Goal: Task Accomplishment & Management: Use online tool/utility

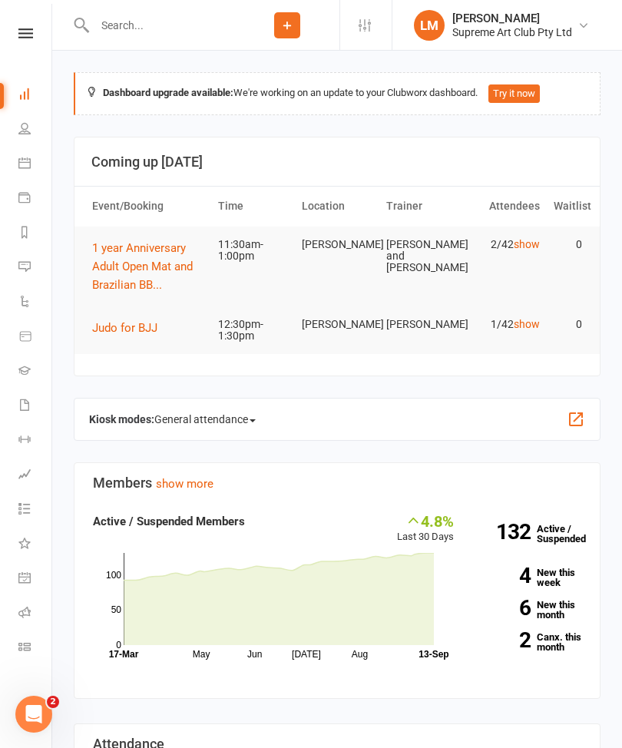
click at [24, 640] on icon at bounding box center [24, 646] width 12 height 12
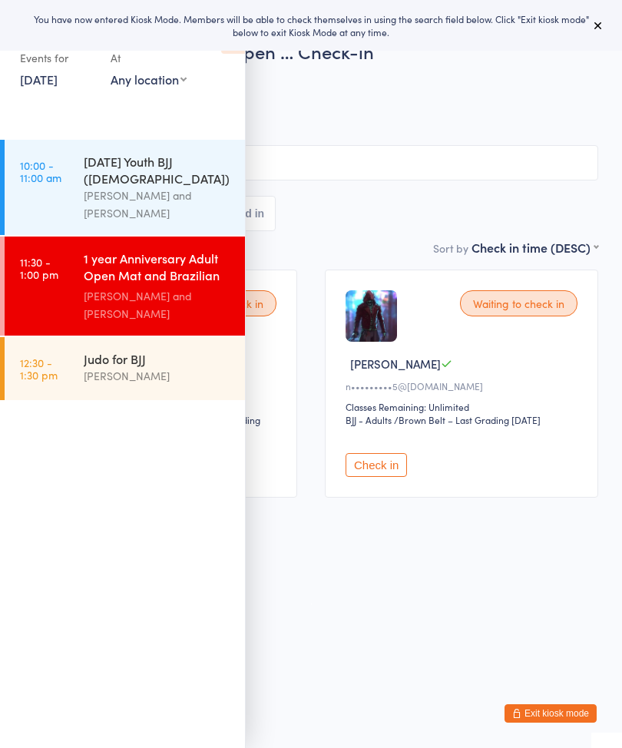
click at [592, 22] on icon at bounding box center [598, 25] width 12 height 12
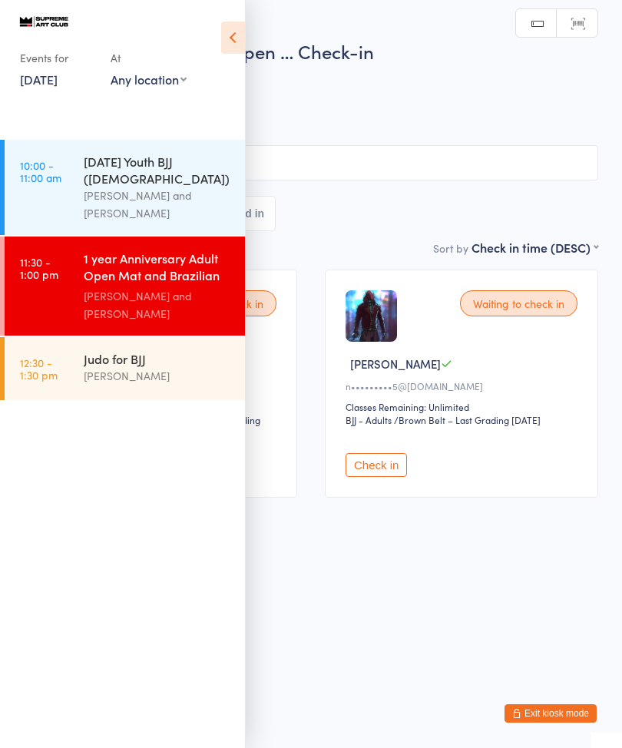
click at [223, 28] on icon at bounding box center [233, 38] width 24 height 32
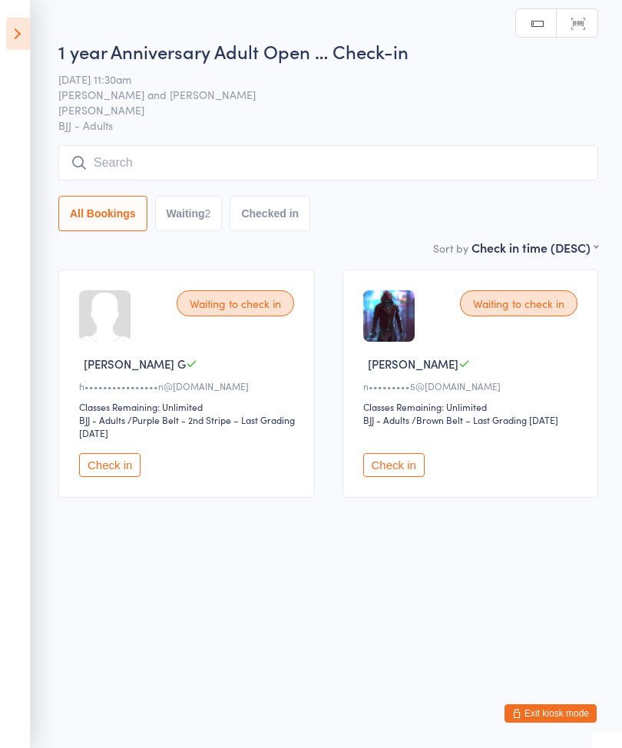
click at [8, 30] on icon at bounding box center [18, 34] width 24 height 32
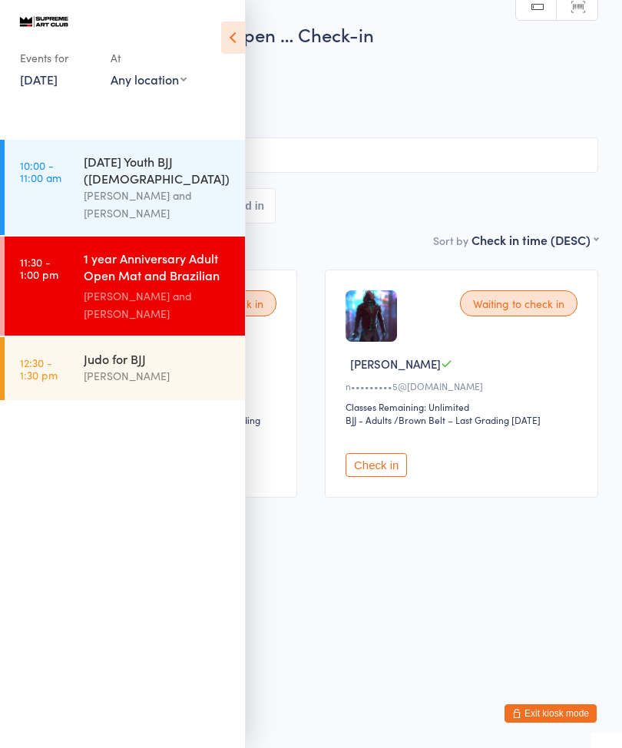
click at [230, 29] on icon at bounding box center [233, 38] width 24 height 32
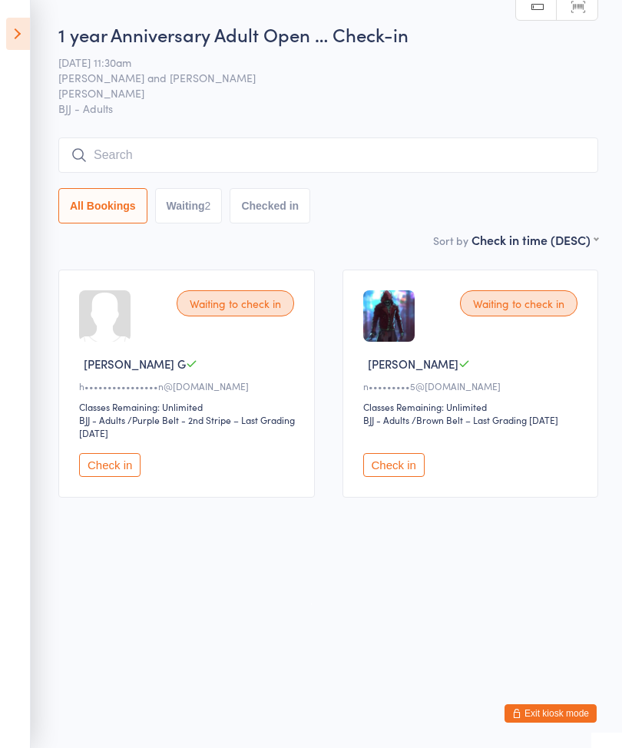
click at [394, 477] on button "Check in" at bounding box center [393, 465] width 61 height 24
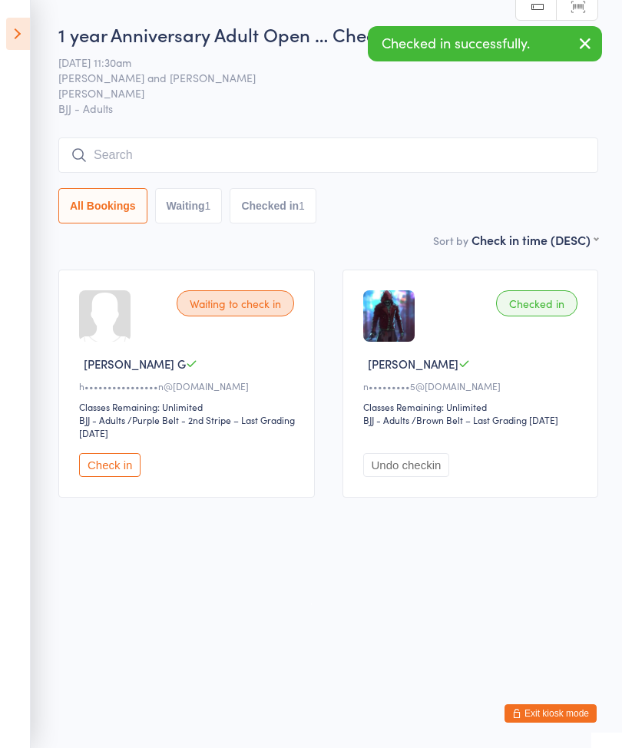
click at [88, 157] on input "search" at bounding box center [328, 154] width 540 height 35
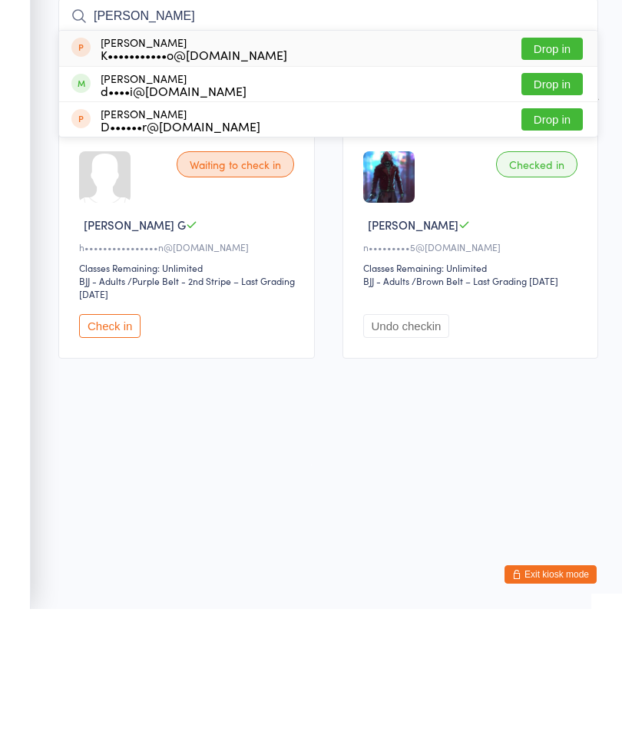
type input "[PERSON_NAME]"
click at [548, 212] on button "Drop in" at bounding box center [551, 223] width 61 height 22
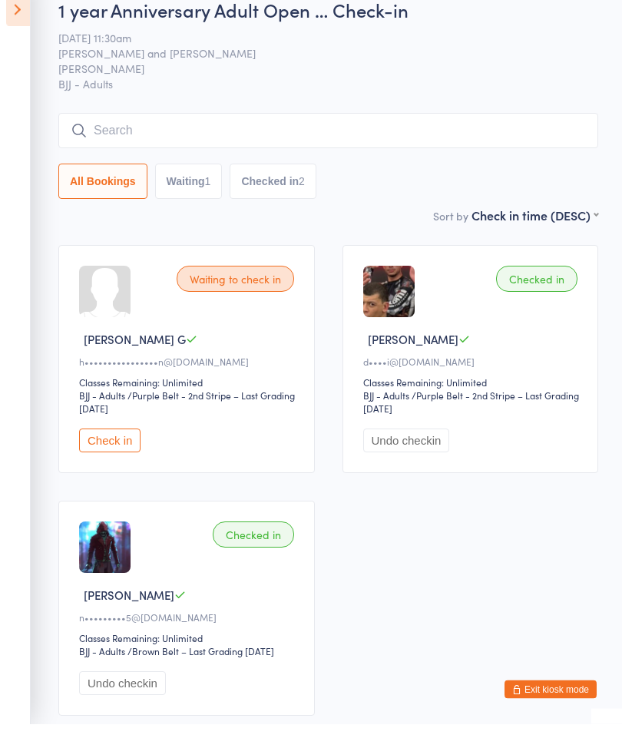
click at [11, 23] on icon at bounding box center [18, 34] width 24 height 32
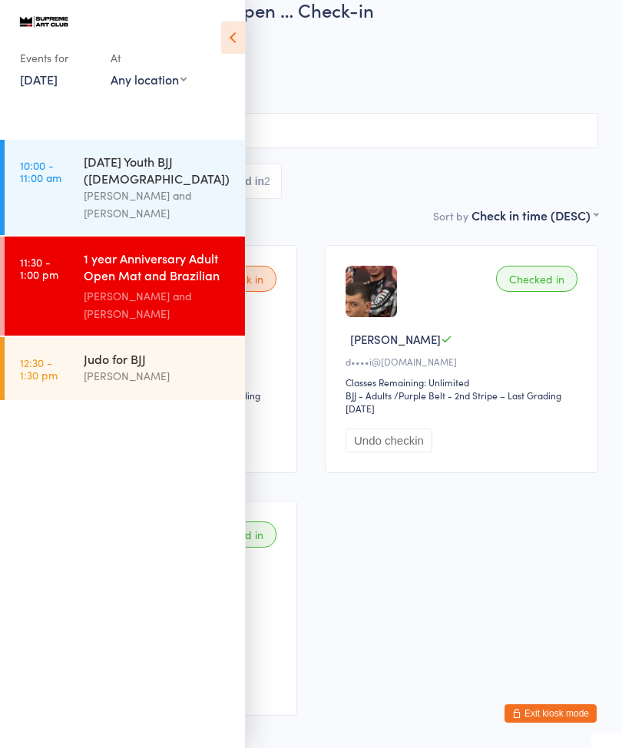
click at [32, 157] on link "10:00 - 11:00 am [DATE] Youth BJJ ([DEMOGRAPHIC_DATA]) [PERSON_NAME] and [PERSO…" at bounding box center [125, 187] width 240 height 95
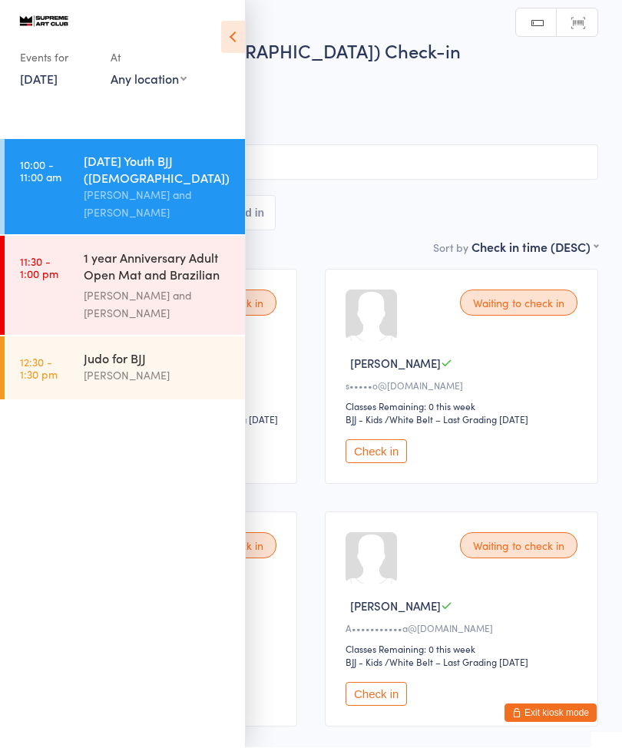
scroll to position [1, 0]
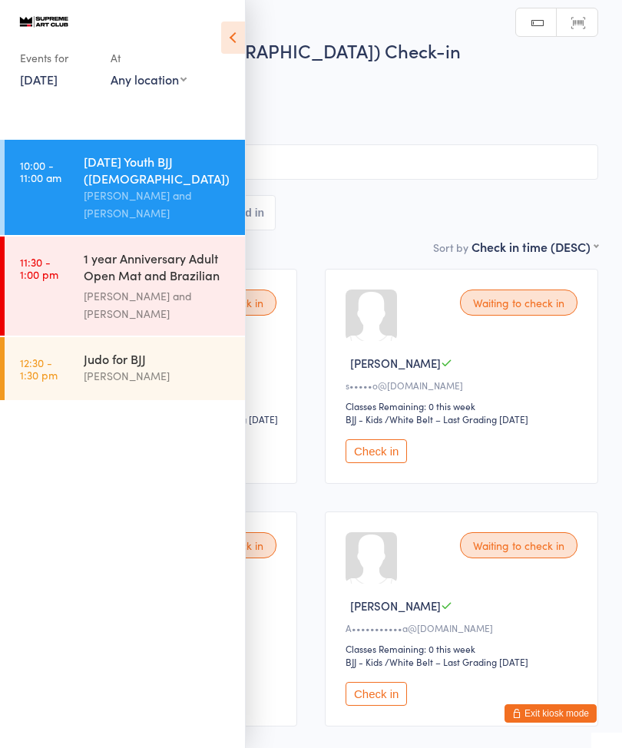
click at [222, 31] on icon at bounding box center [233, 38] width 24 height 32
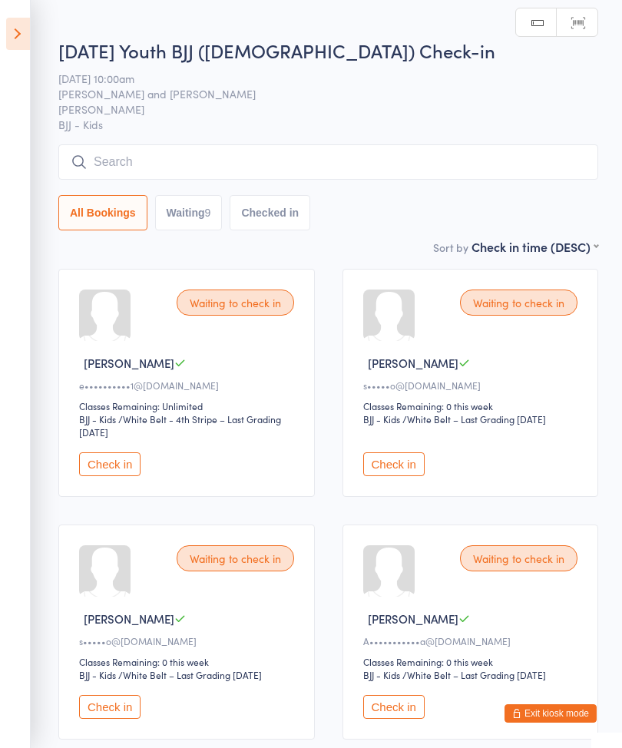
click at [2, 35] on aside "Events for [DATE] [DATE] [DATE] Sun Mon Tue Wed Thu Fri Sat 36 31 01 02 03 04 0…" at bounding box center [15, 374] width 31 height 748
click at [8, 24] on icon at bounding box center [18, 34] width 24 height 32
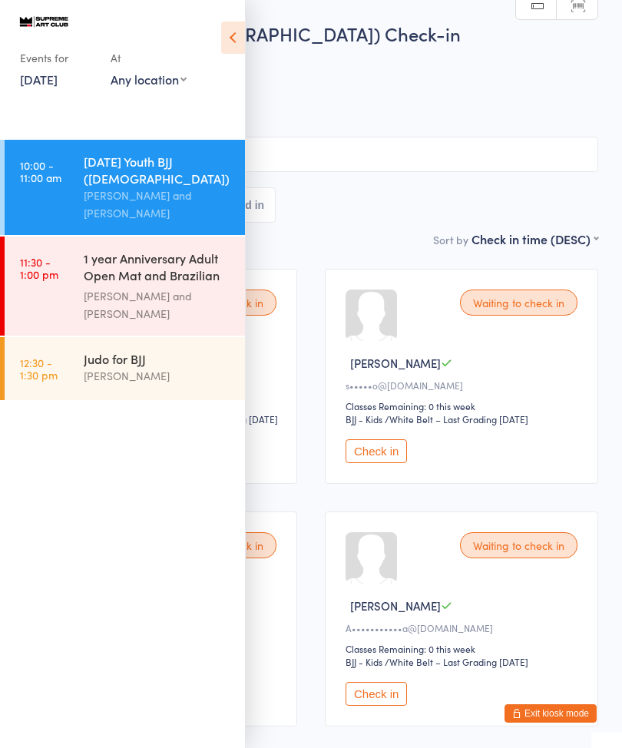
click at [223, 32] on icon at bounding box center [233, 38] width 24 height 32
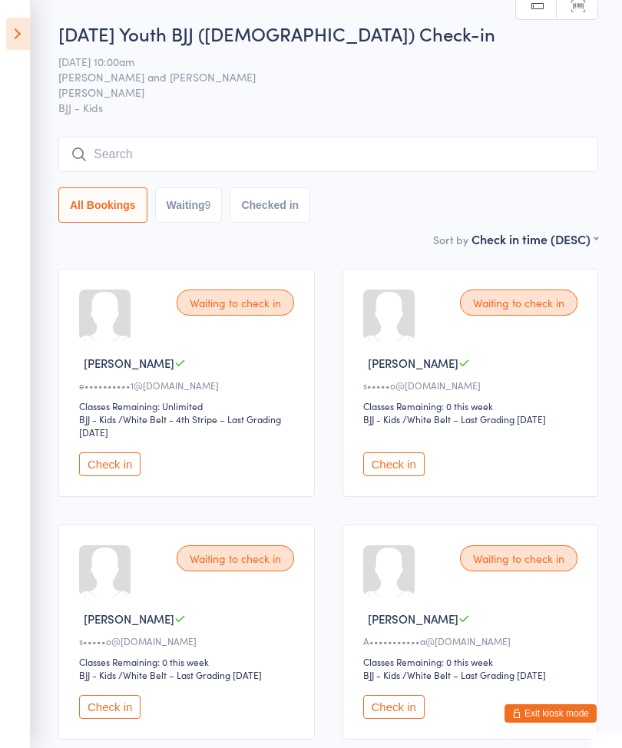
scroll to position [0, 0]
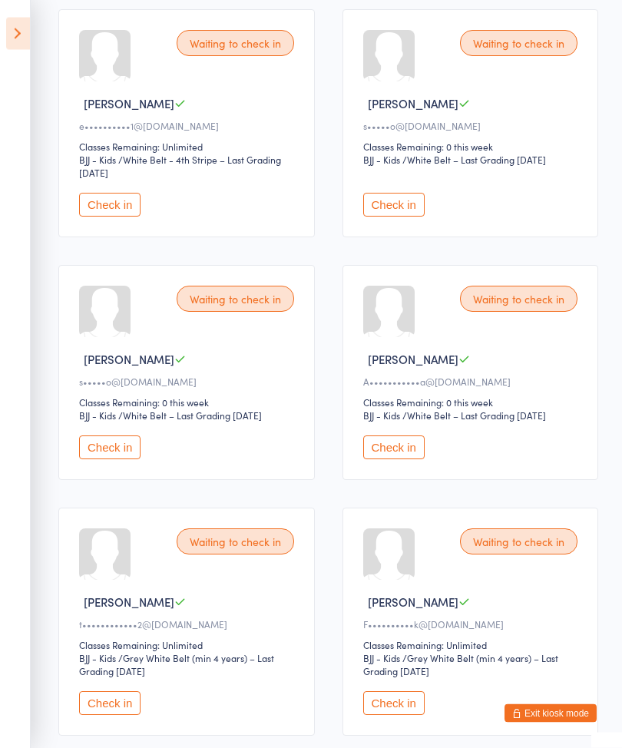
click at [411, 716] on button "Check in" at bounding box center [393, 704] width 61 height 24
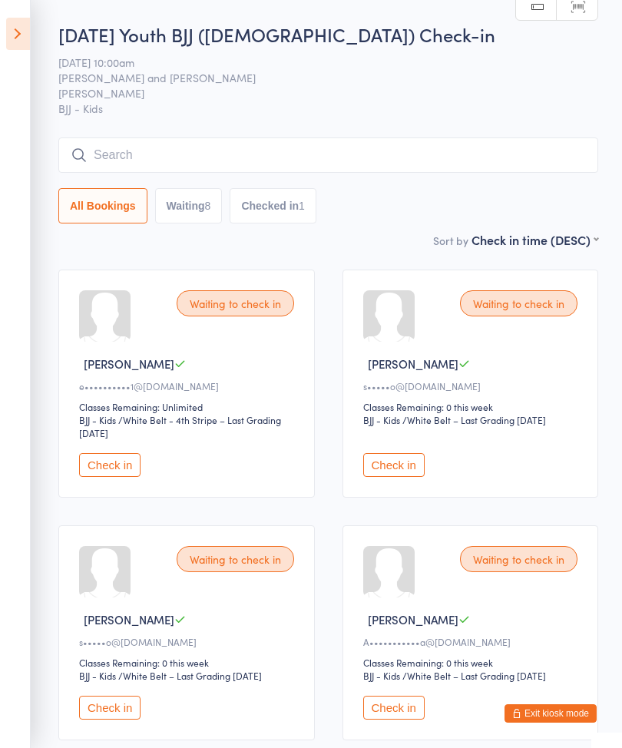
click at [306, 168] on input "search" at bounding box center [328, 154] width 540 height 35
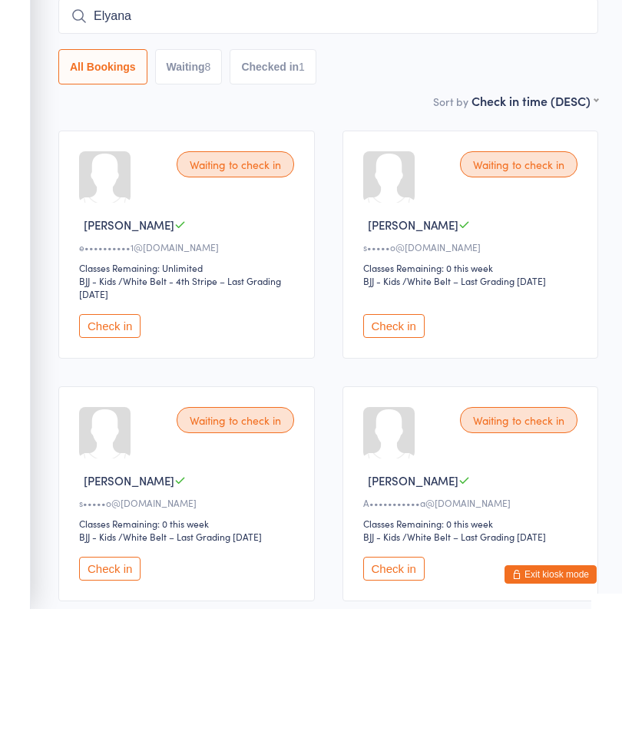
scroll to position [139, 0]
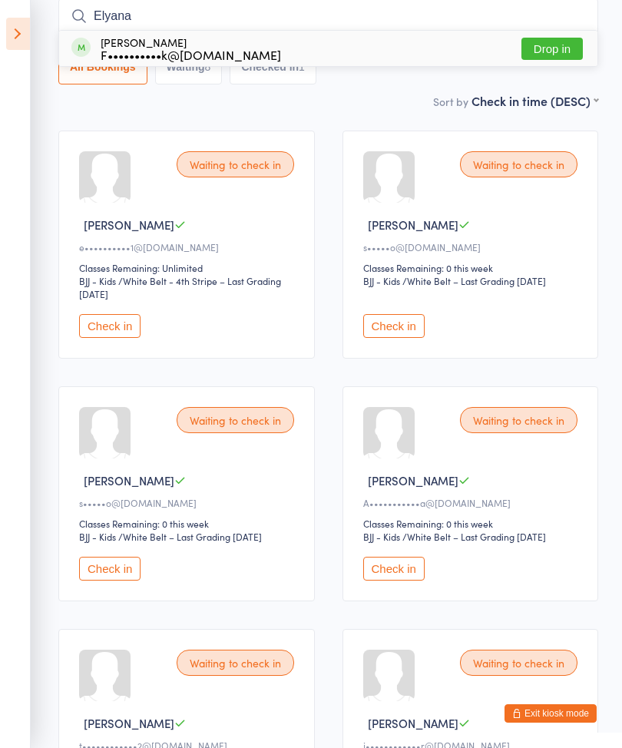
type input "Elyana"
click at [555, 54] on button "Drop in" at bounding box center [551, 49] width 61 height 22
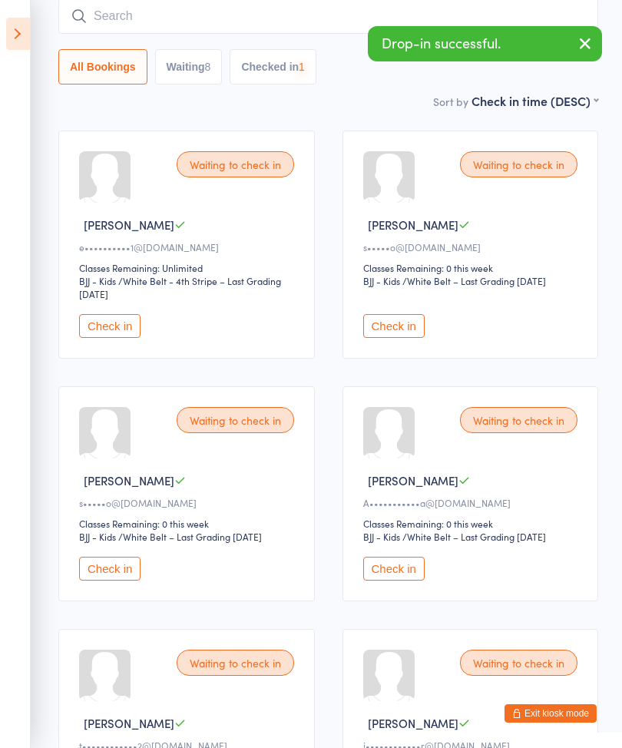
click at [7, 41] on icon at bounding box center [18, 34] width 24 height 32
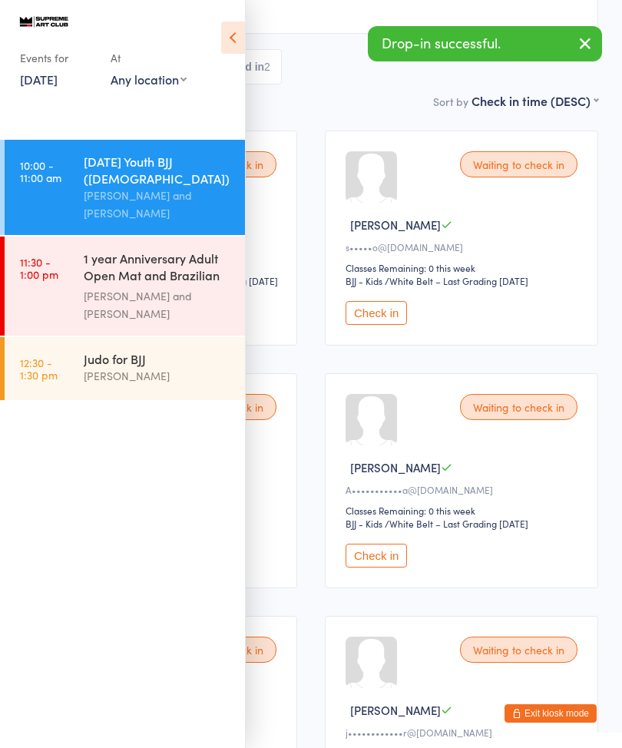
click at [164, 265] on div "1 year Anniversary Adult Open Mat and Brazilian BB..." at bounding box center [158, 269] width 148 height 38
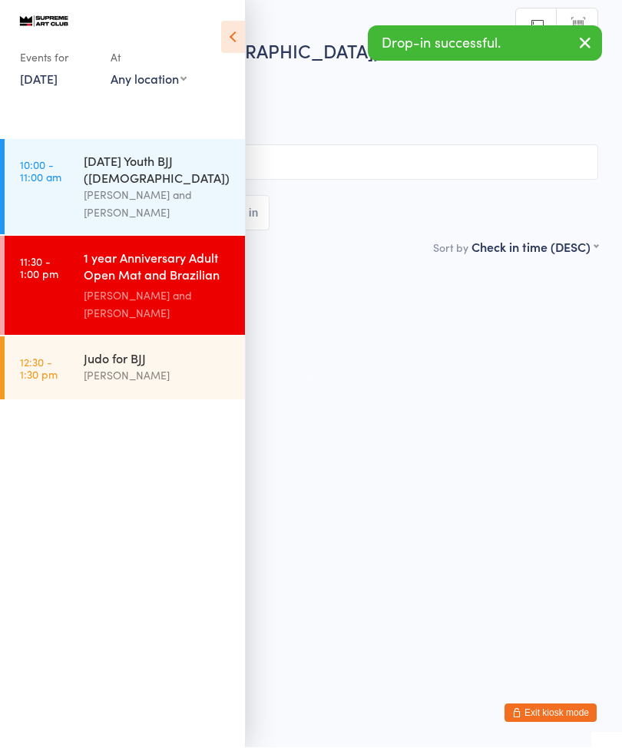
scroll to position [1, 0]
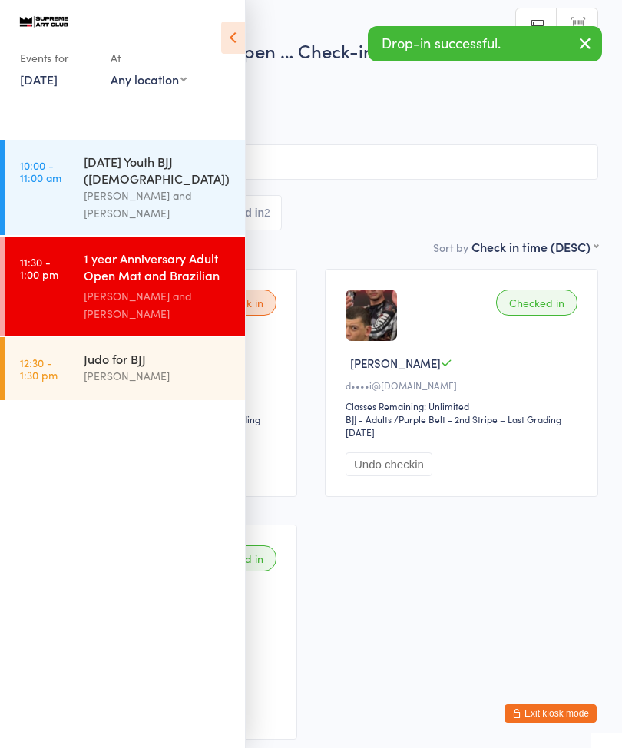
click at [230, 48] on icon at bounding box center [233, 38] width 24 height 32
